Goal: Task Accomplishment & Management: Manage account settings

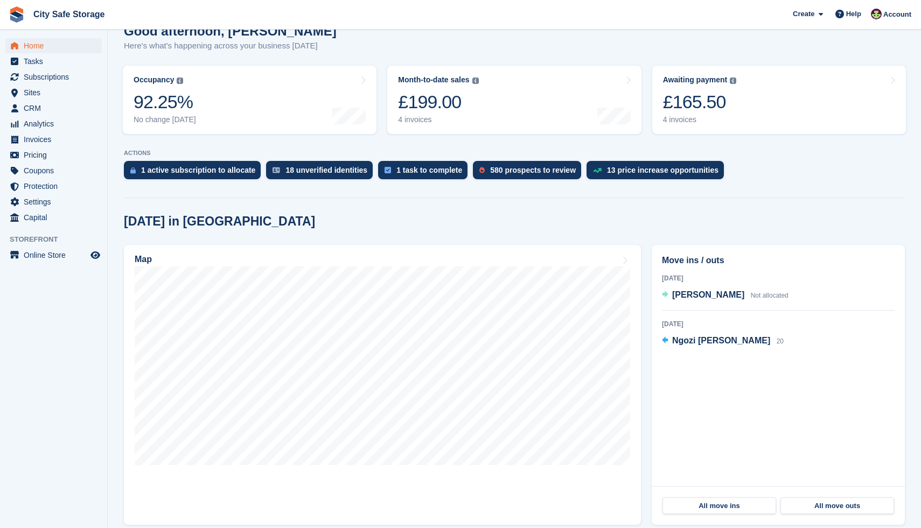
scroll to position [109, 0]
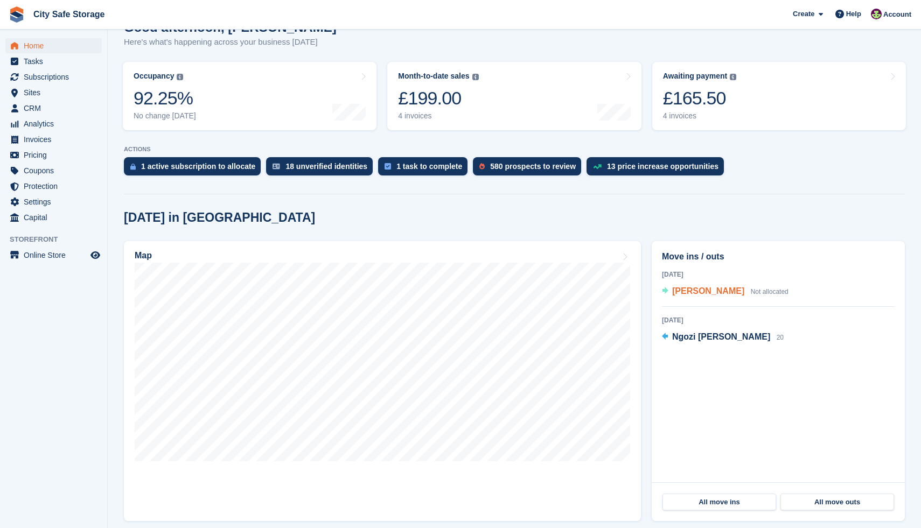
click at [699, 292] on span "[PERSON_NAME]" at bounding box center [708, 290] width 72 height 9
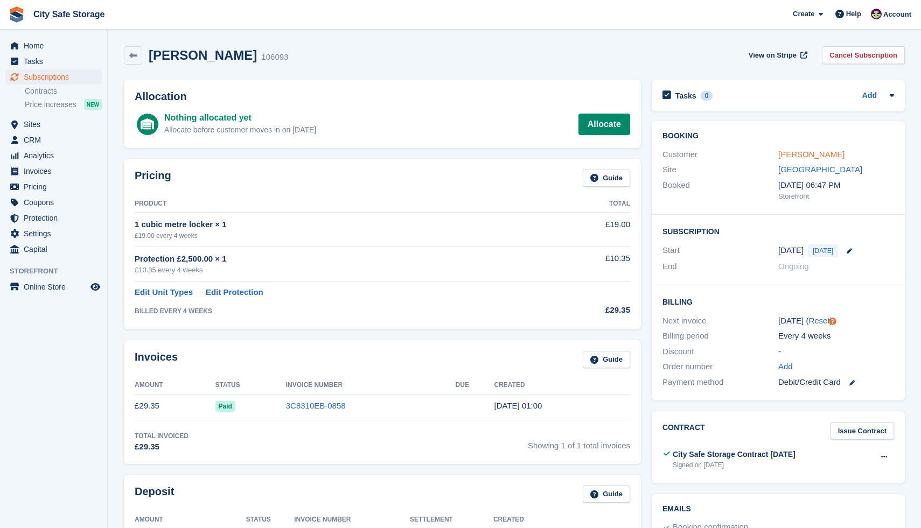
click at [799, 155] on link "[PERSON_NAME]" at bounding box center [811, 154] width 66 height 9
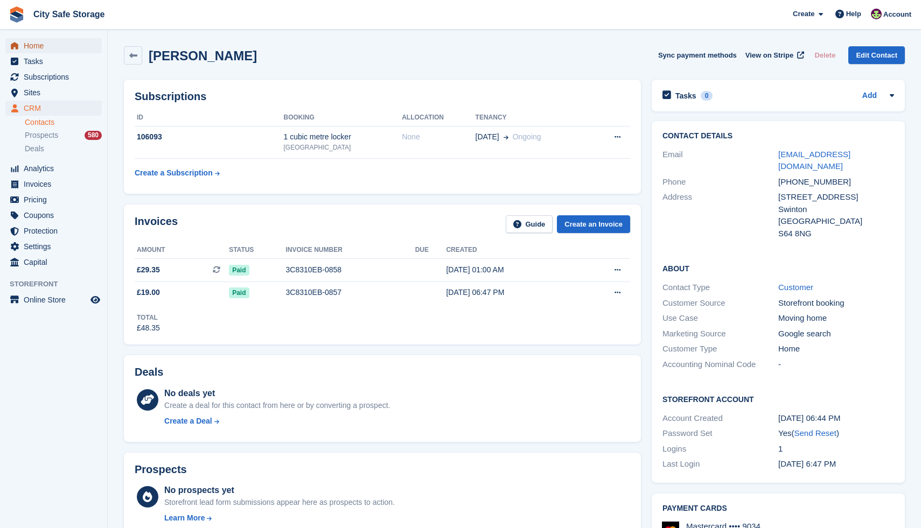
click at [56, 48] on span "Home" at bounding box center [56, 45] width 65 height 15
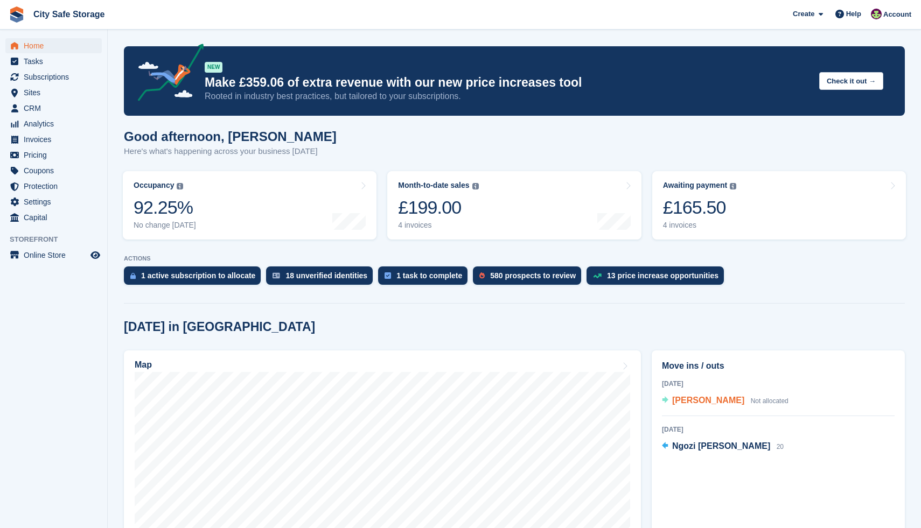
click at [689, 400] on span "[PERSON_NAME]" at bounding box center [708, 400] width 72 height 9
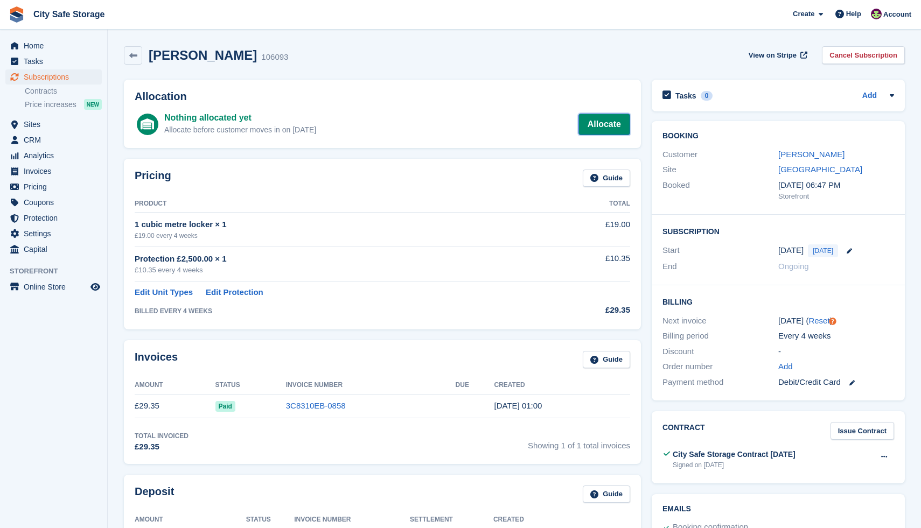
click at [613, 123] on link "Allocate" at bounding box center [604, 125] width 52 height 22
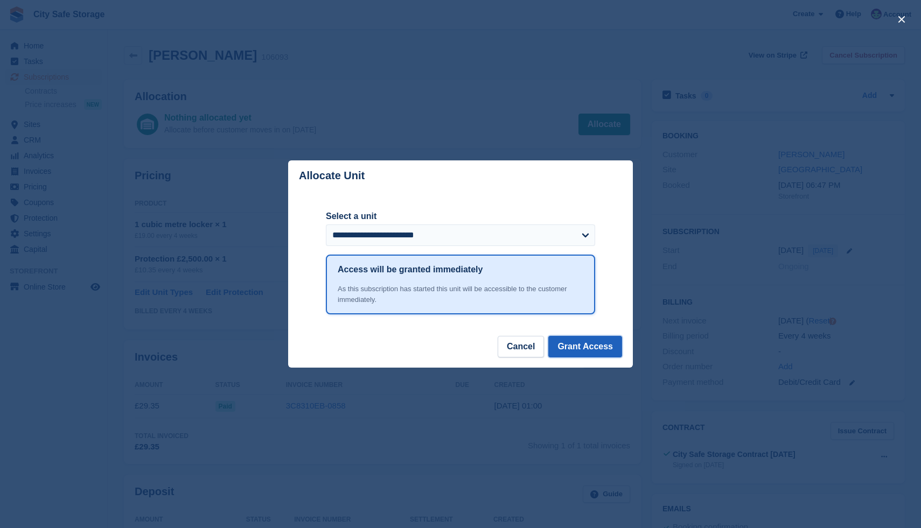
click at [594, 341] on button "Grant Access" at bounding box center [585, 347] width 74 height 22
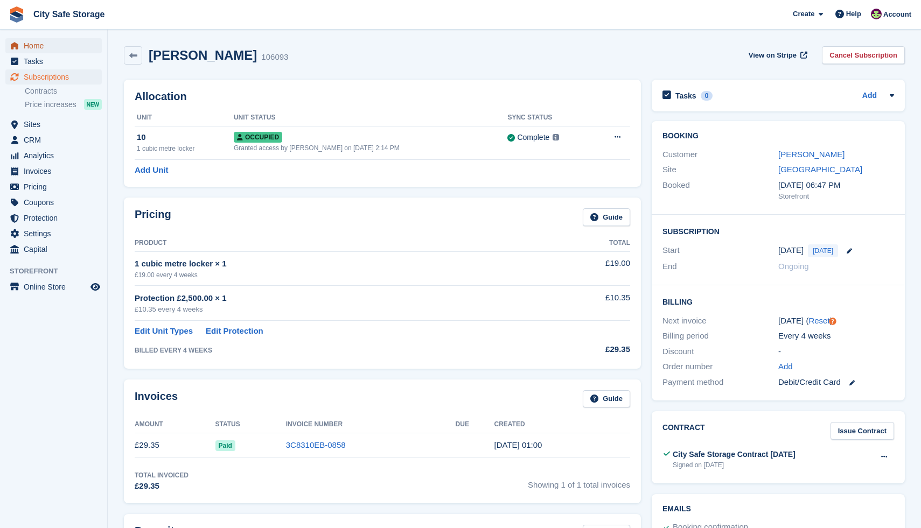
click at [42, 44] on span "Home" at bounding box center [56, 45] width 65 height 15
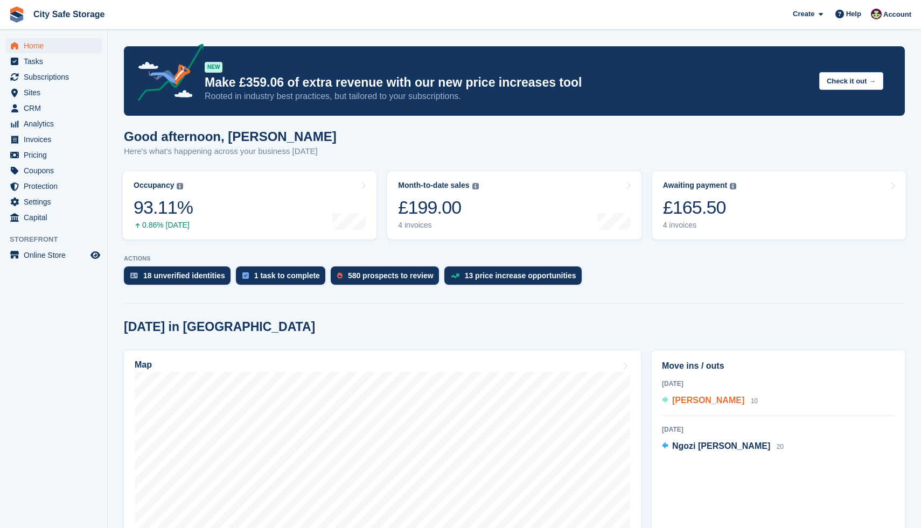
click at [698, 400] on span "[PERSON_NAME]" at bounding box center [708, 400] width 72 height 9
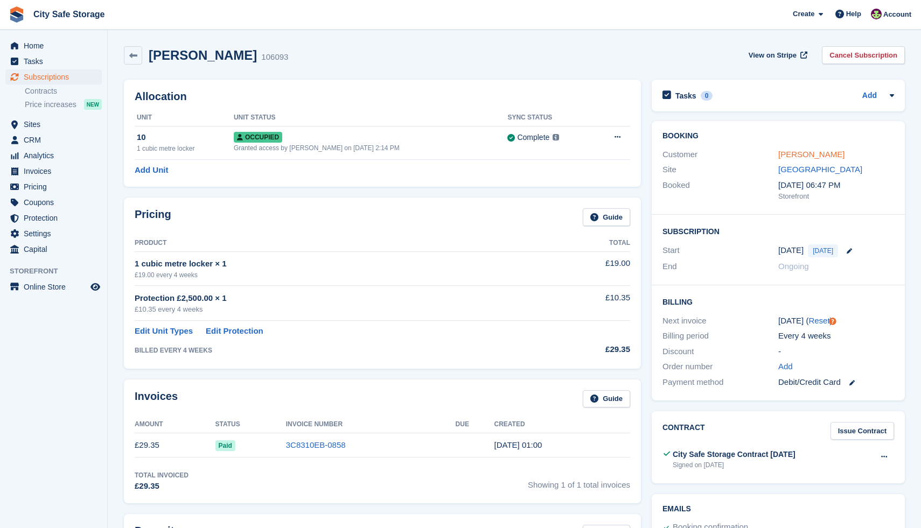
click at [798, 152] on link "[PERSON_NAME]" at bounding box center [811, 154] width 66 height 9
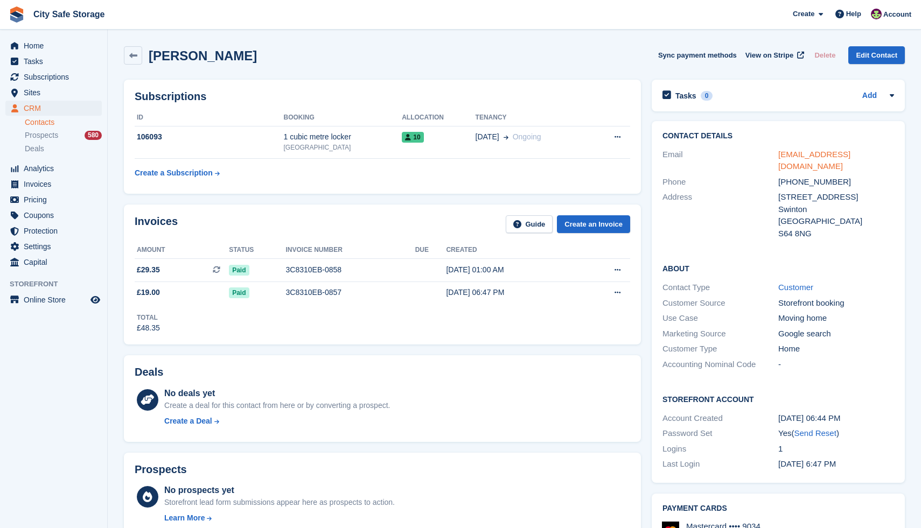
click at [833, 153] on link "harperorla@gmail.com" at bounding box center [814, 161] width 72 height 22
click at [95, 296] on icon "Preview store" at bounding box center [95, 300] width 10 height 9
click at [31, 43] on span "Home" at bounding box center [56, 45] width 65 height 15
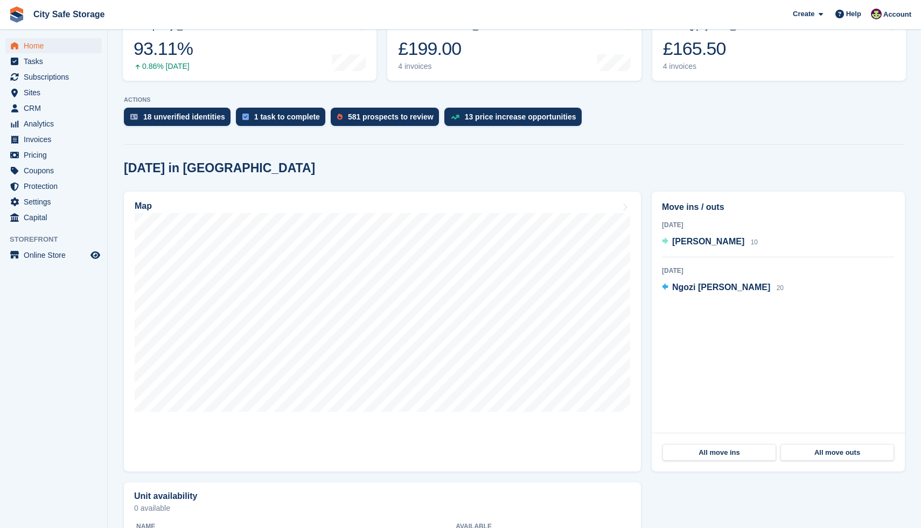
scroll to position [167, 0]
